Goal: Task Accomplishment & Management: Complete application form

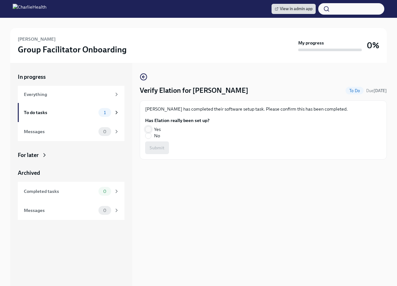
click at [149, 127] on input "Yes" at bounding box center [149, 130] width 6 height 6
radio input "true"
click at [156, 146] on span "Submit" at bounding box center [157, 148] width 15 height 6
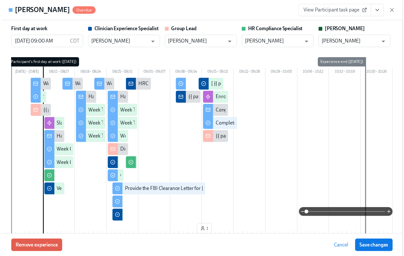
scroll to position [1289, 0]
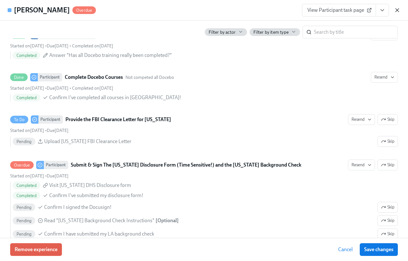
click at [395, 11] on icon "button" at bounding box center [398, 10] width 6 height 6
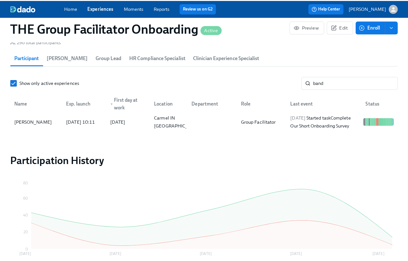
scroll to position [0, 9050]
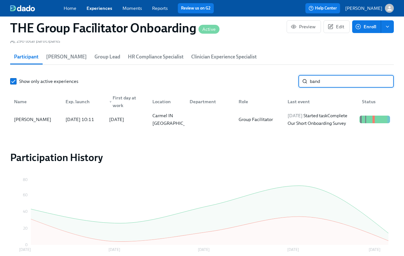
click at [340, 86] on input "band" at bounding box center [352, 81] width 84 height 13
type input "[PERSON_NAME]"
click at [41, 126] on div "[PERSON_NAME]" at bounding box center [35, 119] width 49 height 13
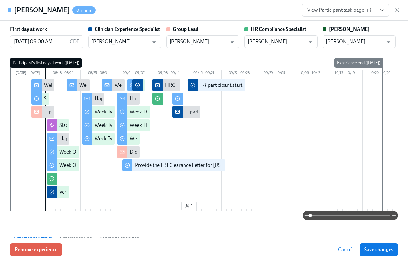
click at [385, 9] on icon "View task page" at bounding box center [383, 10] width 6 height 6
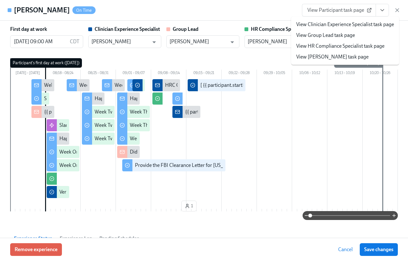
click at [370, 26] on link "View Clinician Experience Specialist task page" at bounding box center [346, 24] width 98 height 7
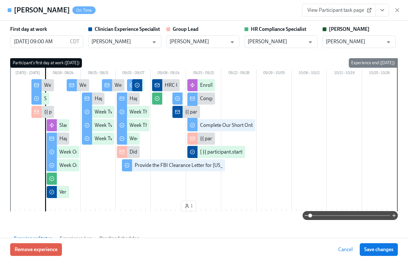
scroll to position [0, 9054]
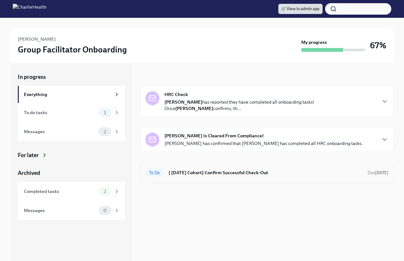
click at [216, 176] on h6 "[ [DATE] Cohort] Confirm Successful Check-Out" at bounding box center [265, 172] width 194 height 7
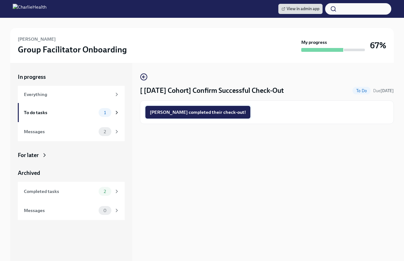
click at [207, 114] on span "Shelly completed their check-out!" at bounding box center [198, 112] width 96 height 6
